Goal: Task Accomplishment & Management: Manage account settings

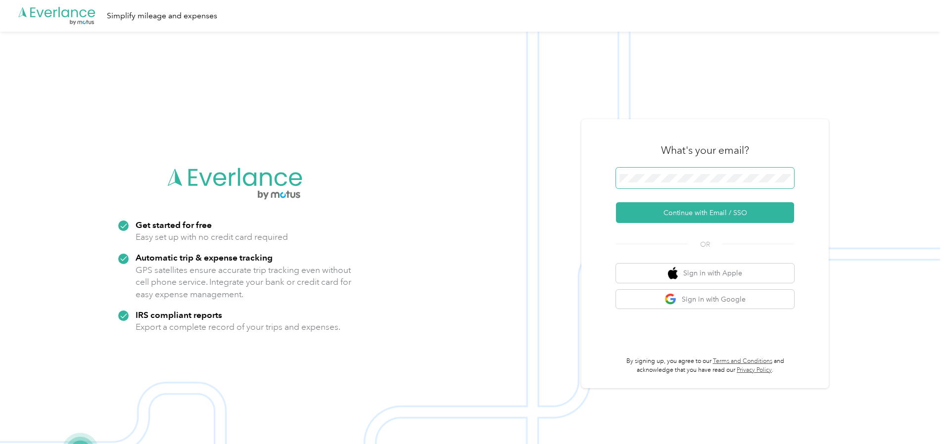
click at [670, 184] on span at bounding box center [705, 178] width 178 height 21
drag, startPoint x: 714, startPoint y: 219, endPoint x: 699, endPoint y: 217, distance: 14.6
click at [699, 217] on button "Continue with Email / SSO" at bounding box center [705, 212] width 178 height 21
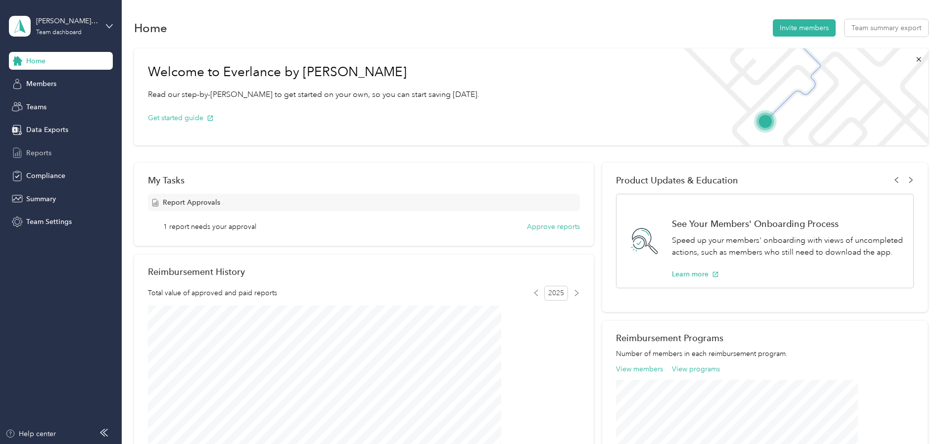
click at [60, 156] on div "Reports" at bounding box center [61, 153] width 104 height 18
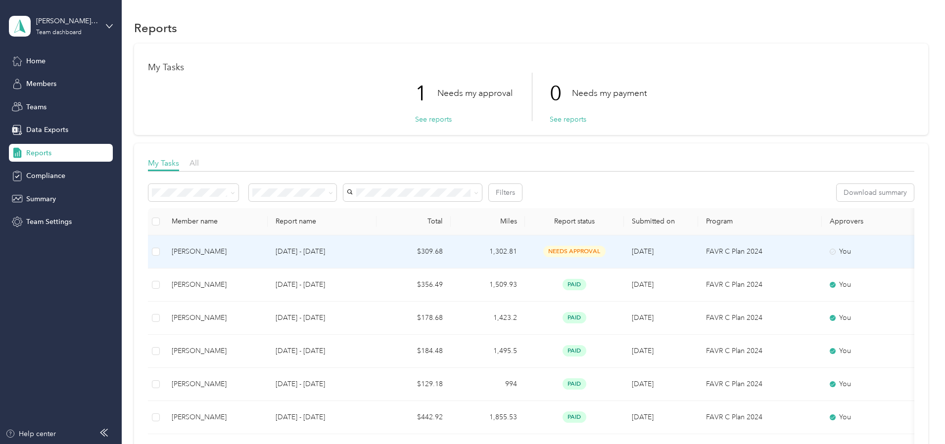
click at [260, 252] on div "Scott Ruddell" at bounding box center [216, 251] width 88 height 11
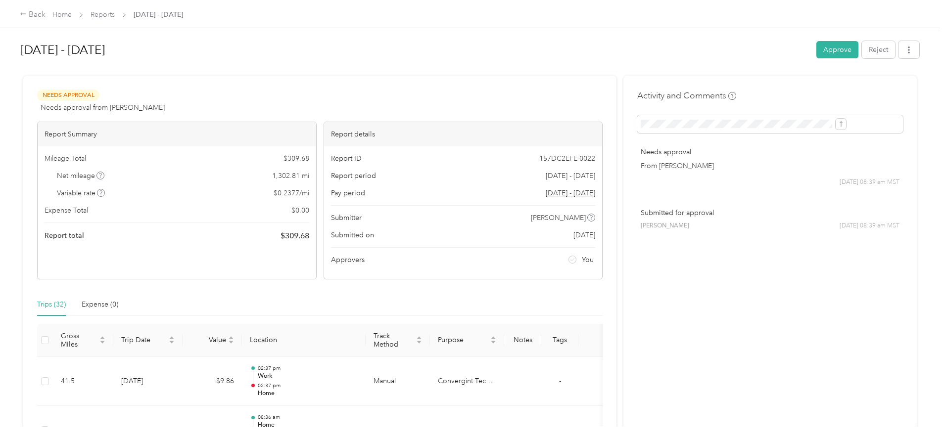
click at [816, 50] on button "Approve" at bounding box center [837, 49] width 42 height 17
